Goal: Information Seeking & Learning: Learn about a topic

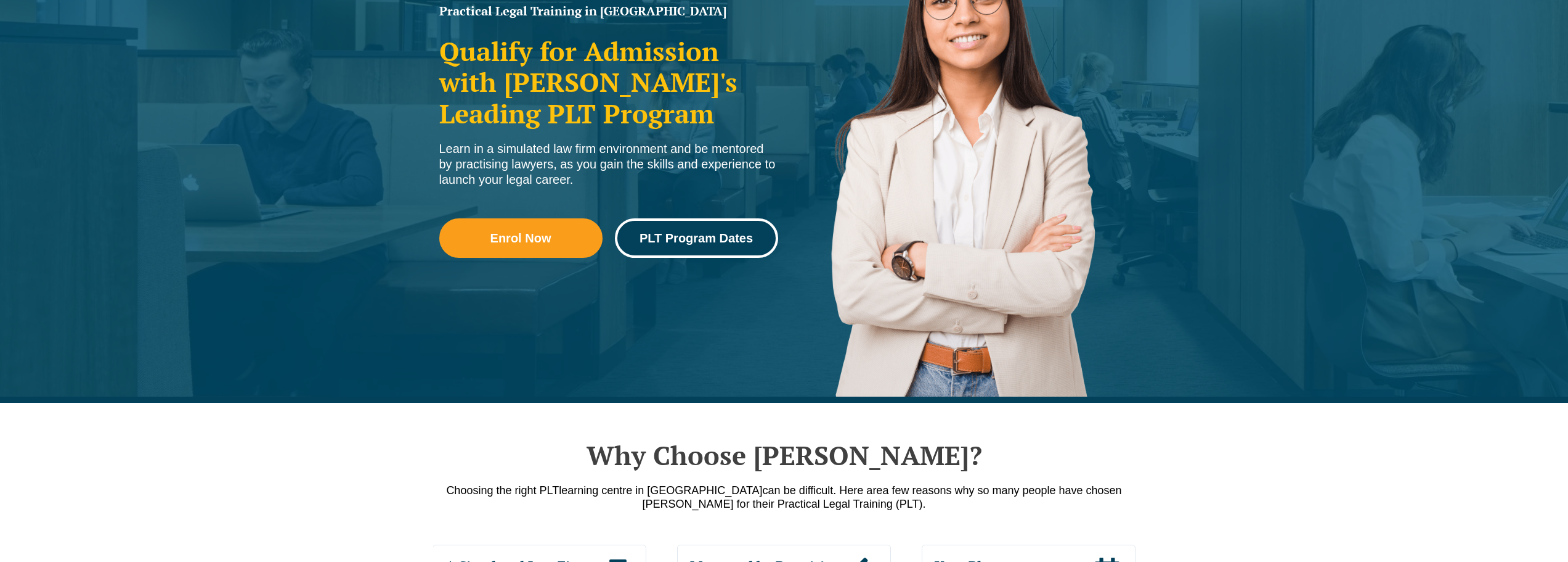
click at [729, 239] on span "PLT Program Dates" at bounding box center [696, 237] width 113 height 12
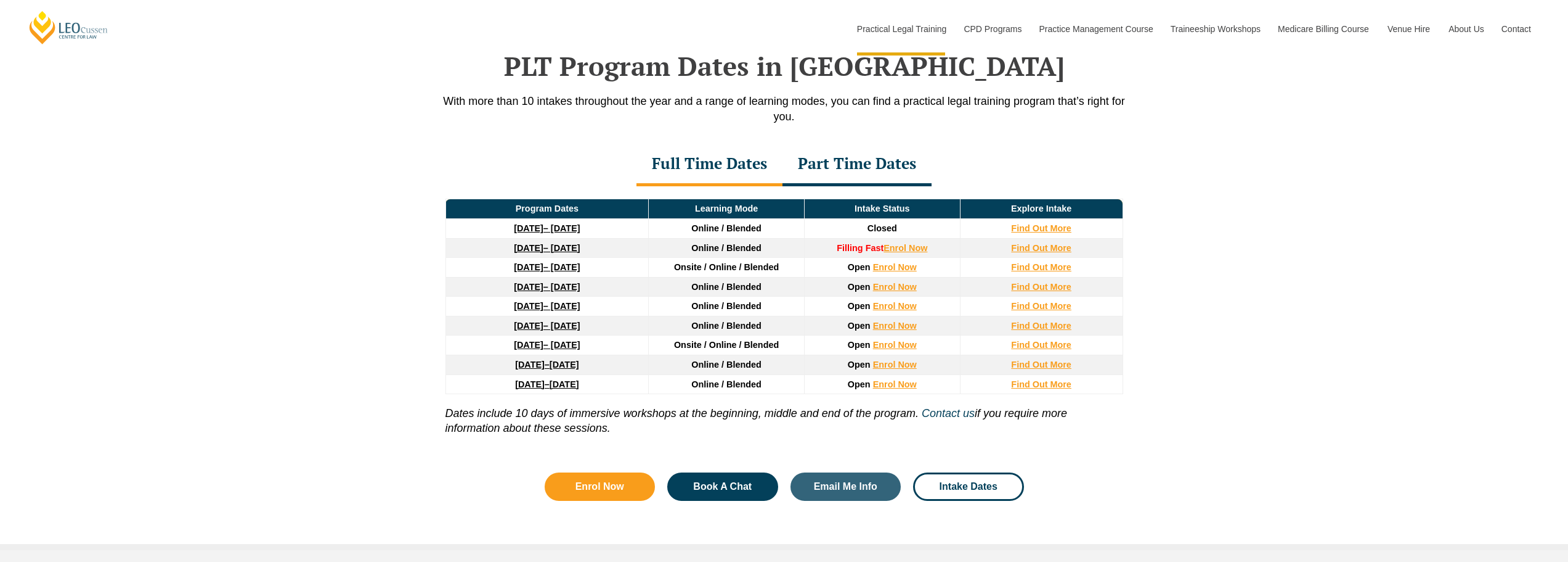
scroll to position [1618, 0]
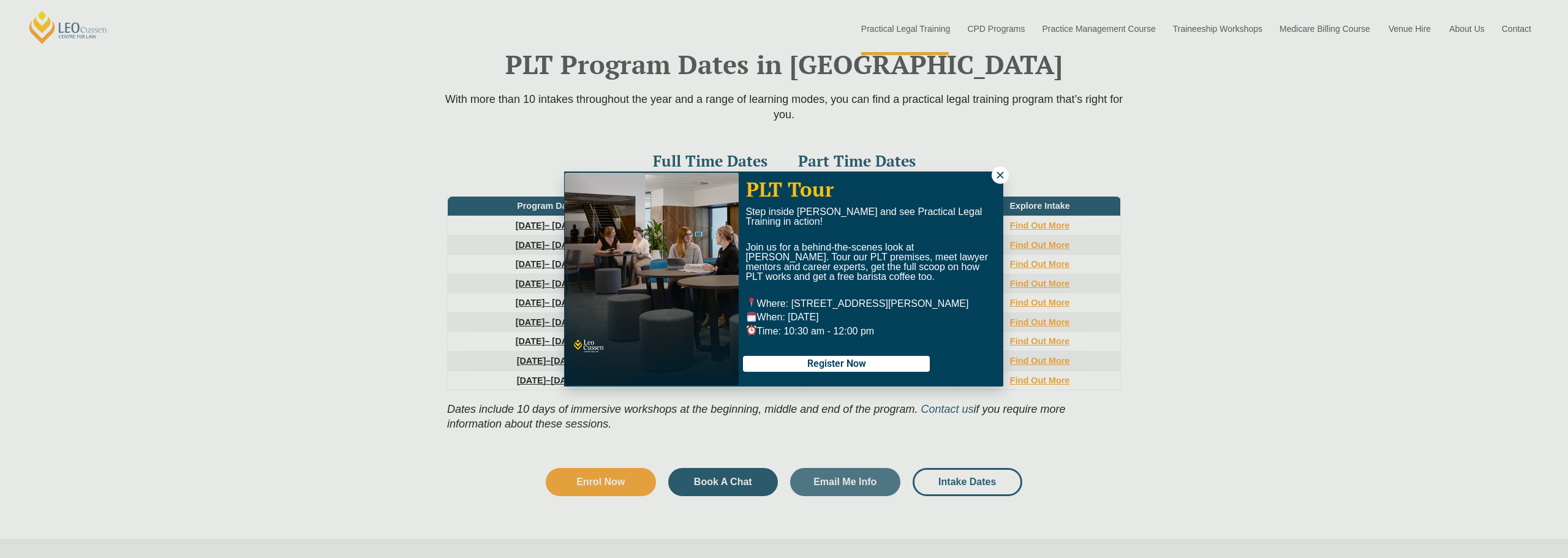
click at [1000, 172] on icon at bounding box center [1000, 175] width 11 height 11
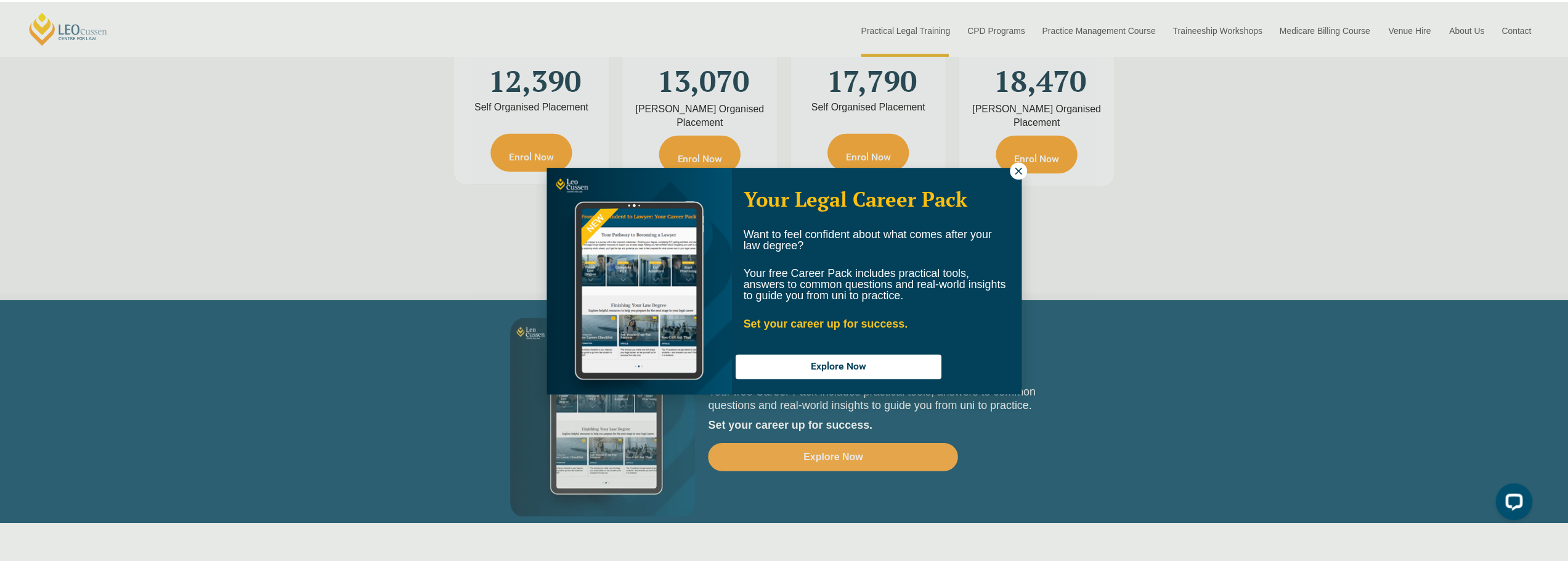
scroll to position [0, 0]
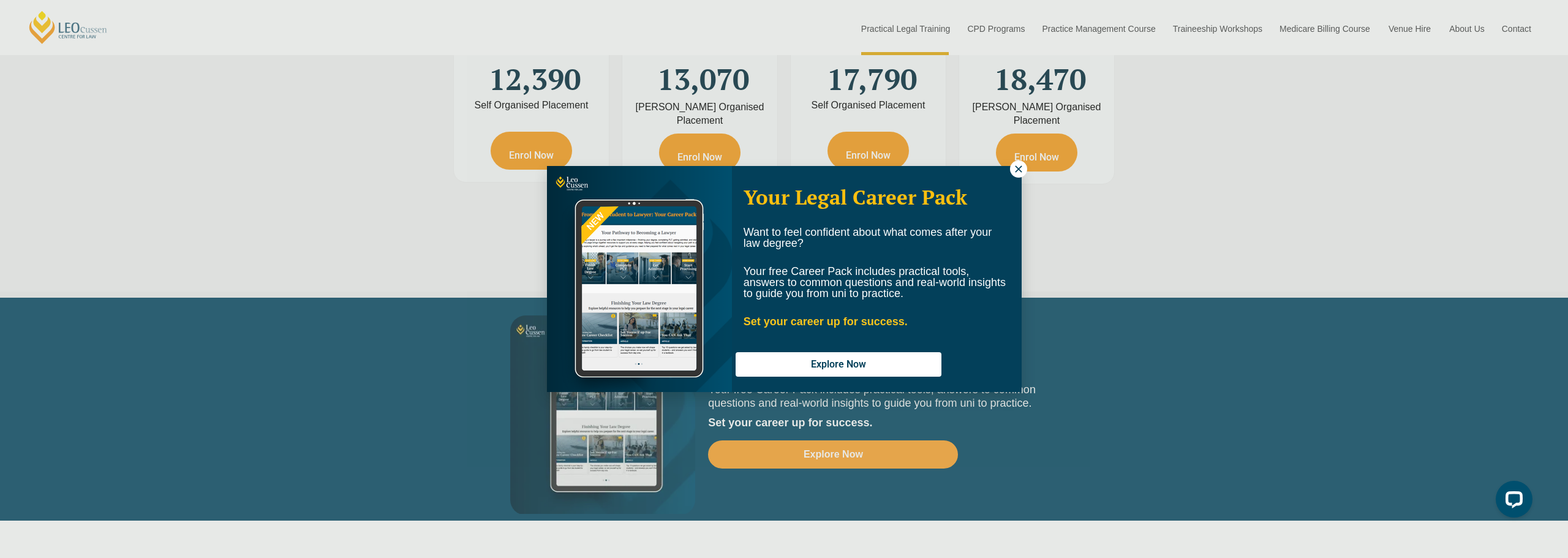
click at [1018, 168] on icon at bounding box center [1018, 168] width 7 height 7
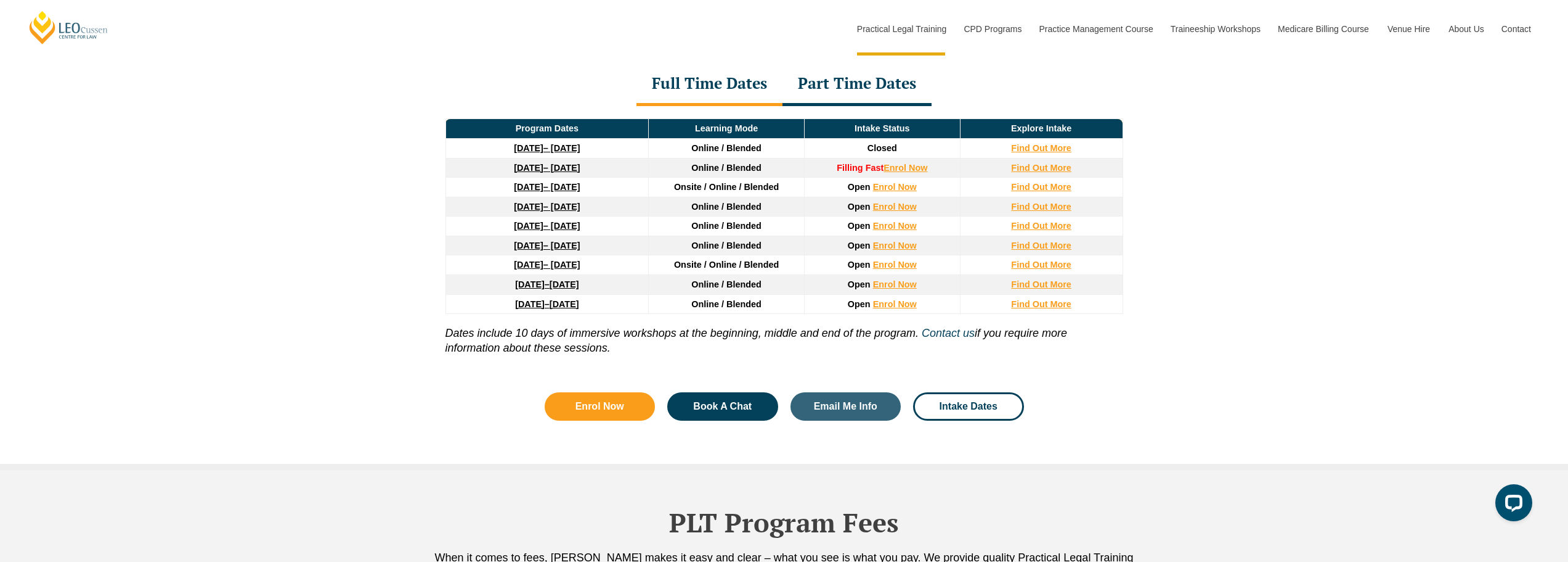
scroll to position [1698, 0]
click at [961, 406] on span "Intake Dates" at bounding box center [968, 405] width 58 height 10
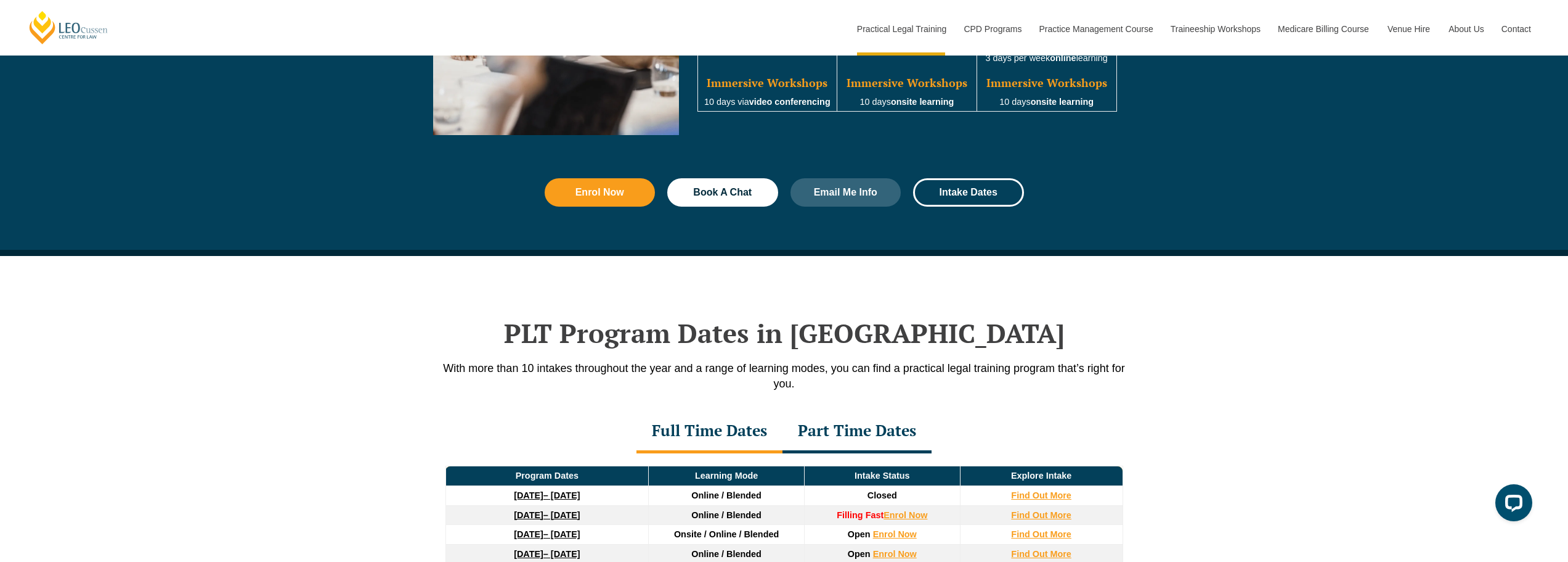
scroll to position [1509, 0]
